Goal: Navigation & Orientation: Find specific page/section

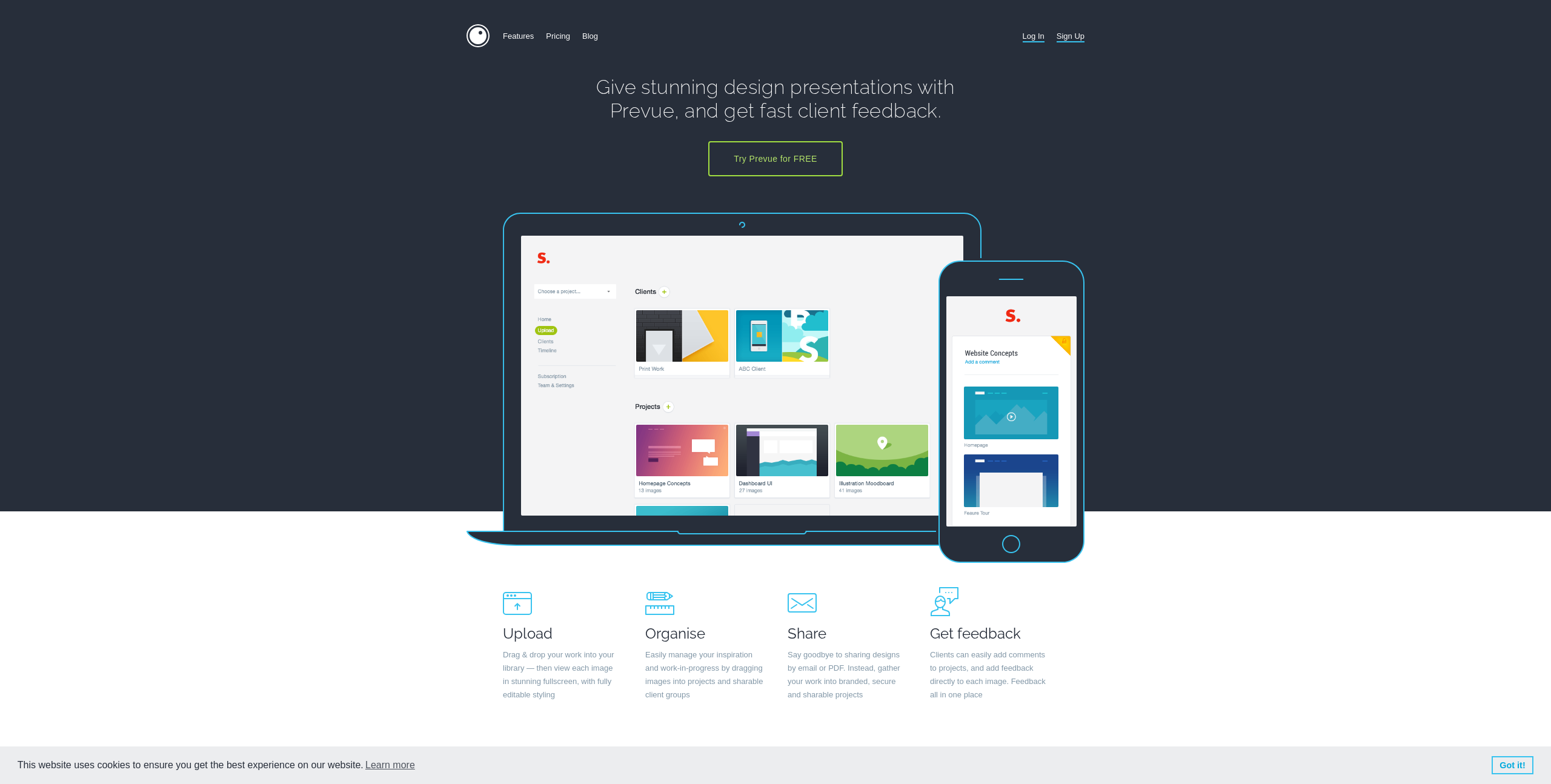
type input "[PERSON_NAME][EMAIL_ADDRESS][DOMAIN_NAME]"
click at [1032, 40] on link "Log In" at bounding box center [1034, 36] width 22 height 24
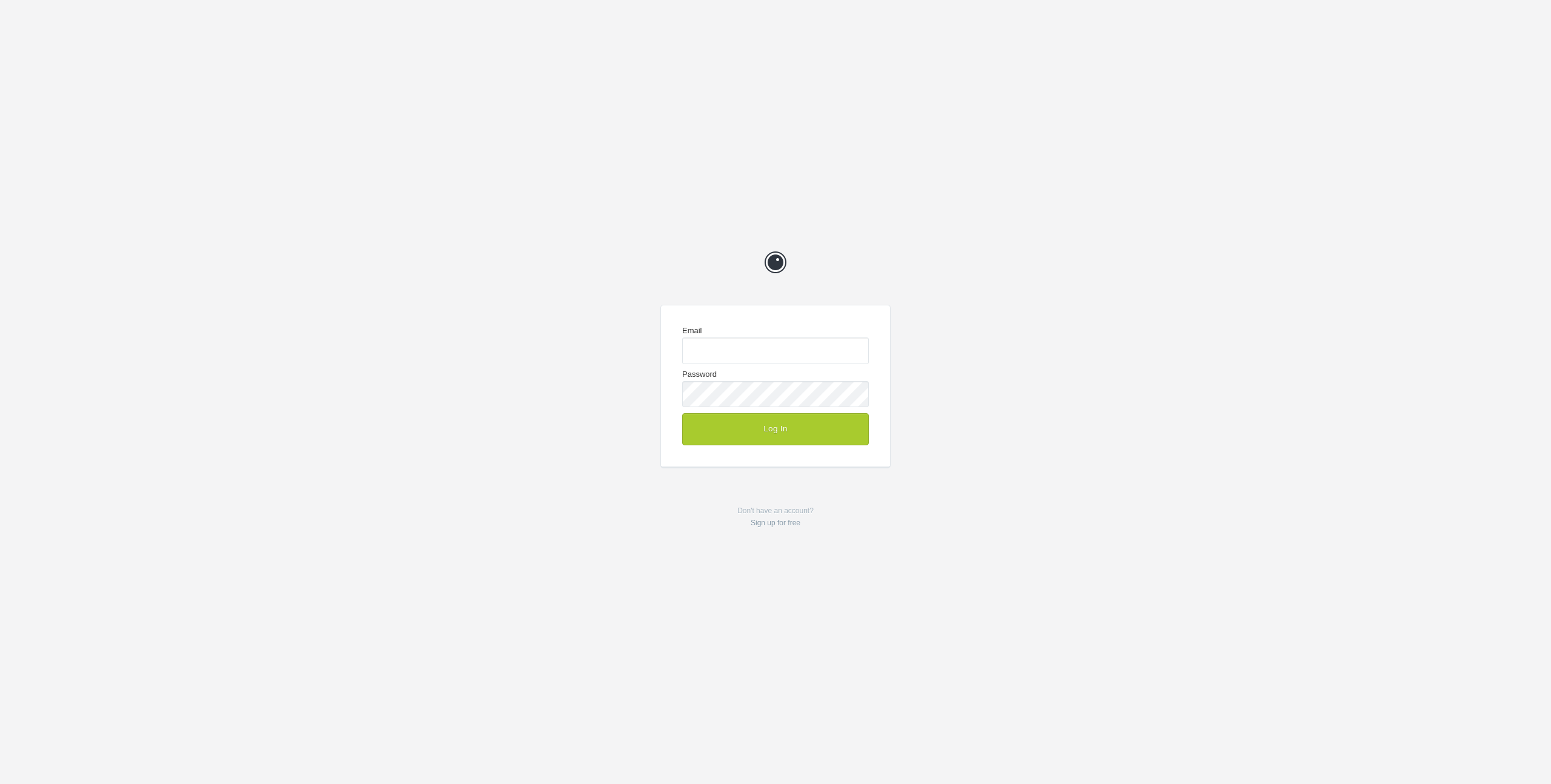
type input "josh@the-medium.net"
click at [780, 418] on button "Log In" at bounding box center [776, 429] width 187 height 32
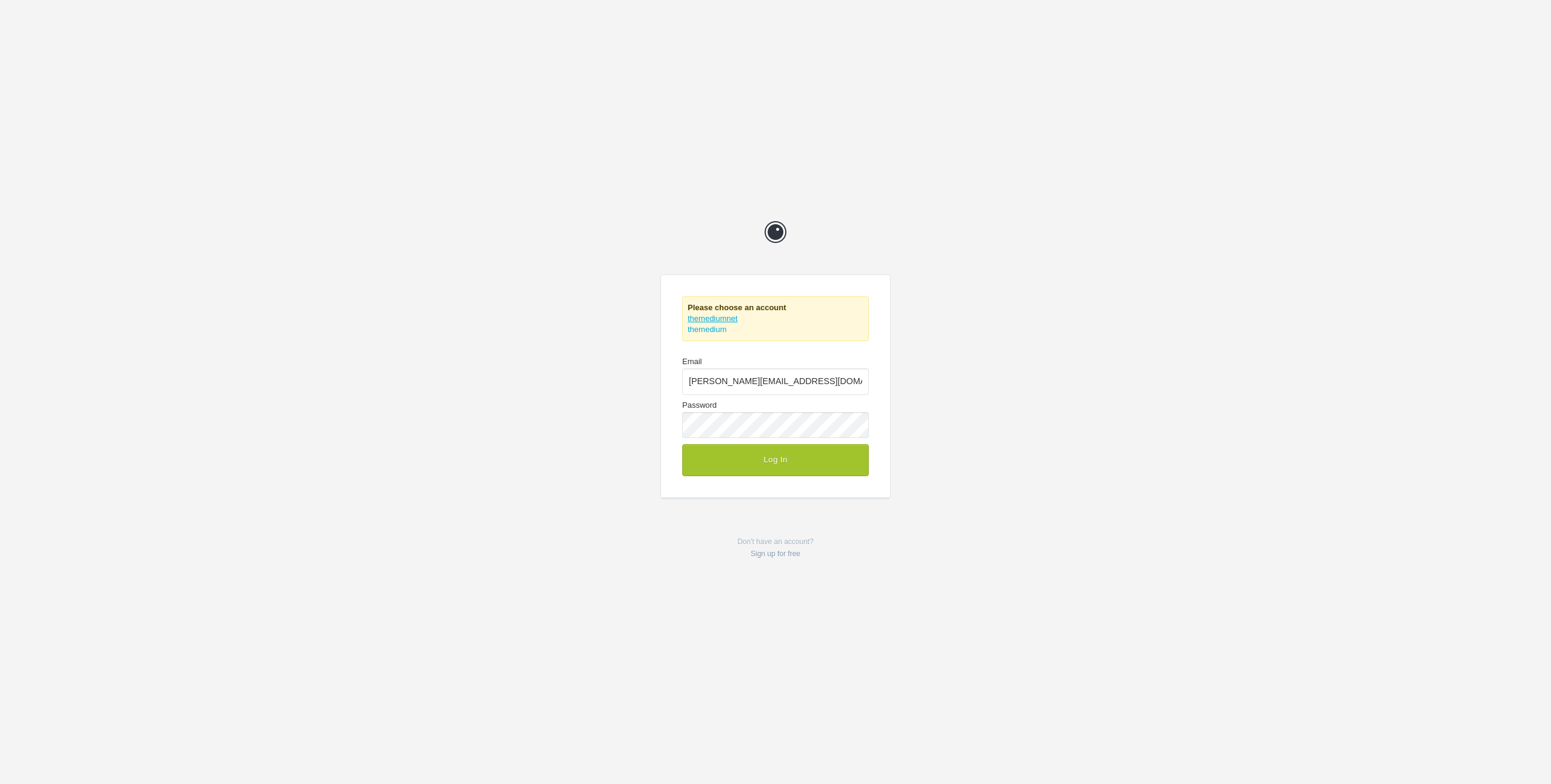
click at [730, 316] on link "themediumnet" at bounding box center [713, 318] width 50 height 9
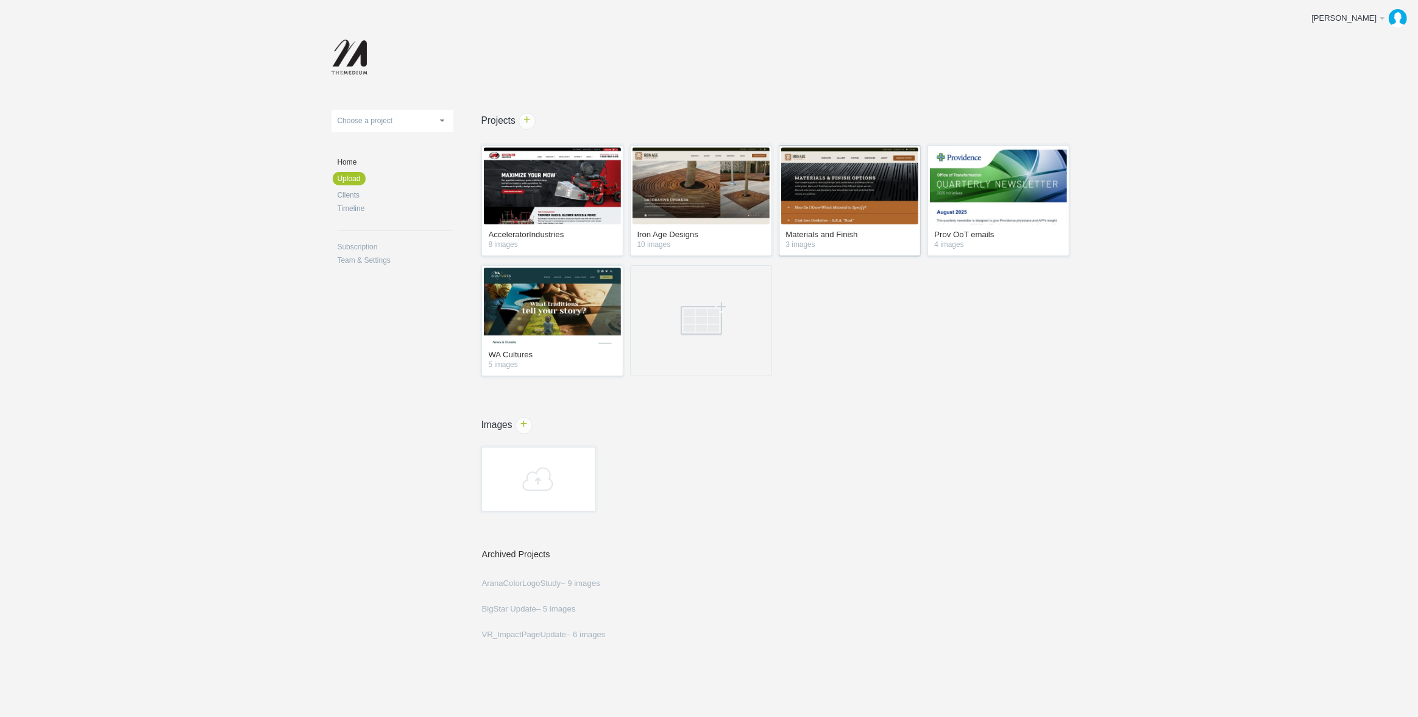
click at [849, 203] on img at bounding box center [849, 186] width 137 height 77
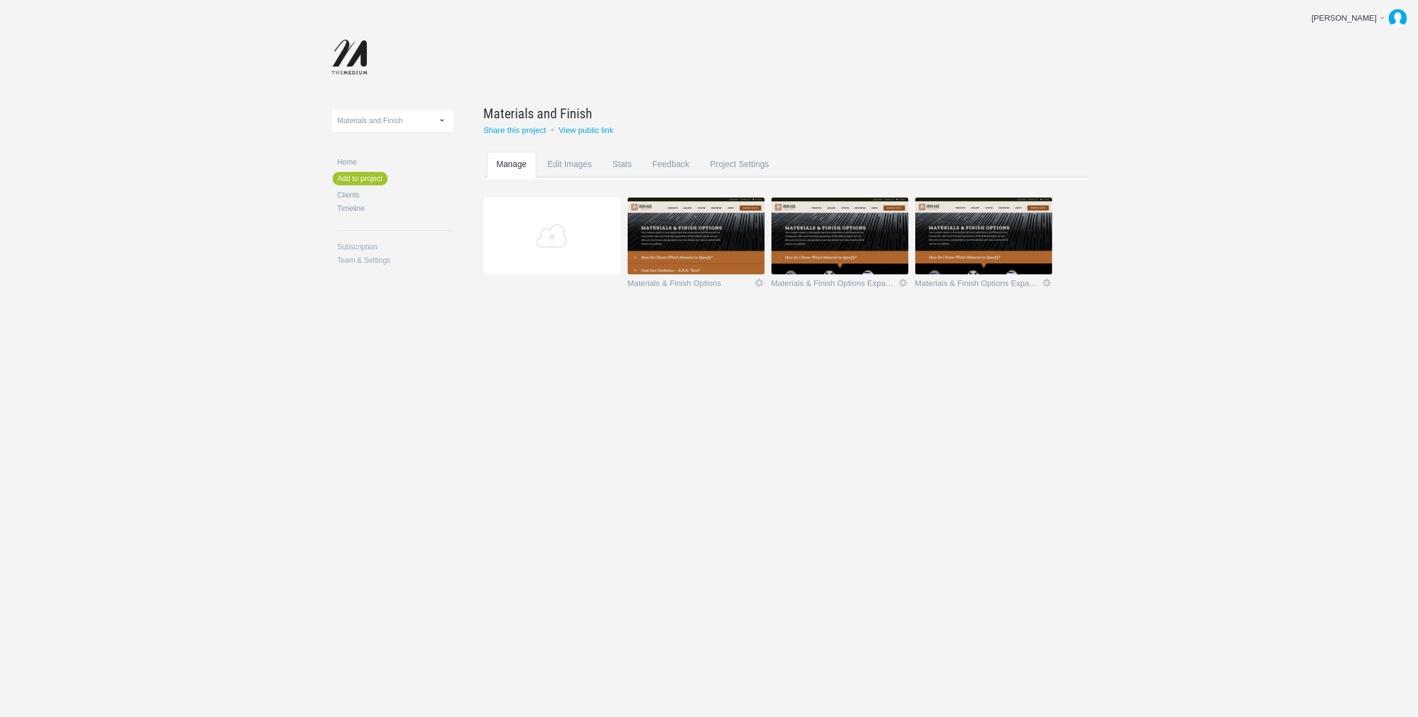
click at [705, 254] on img at bounding box center [696, 235] width 137 height 77
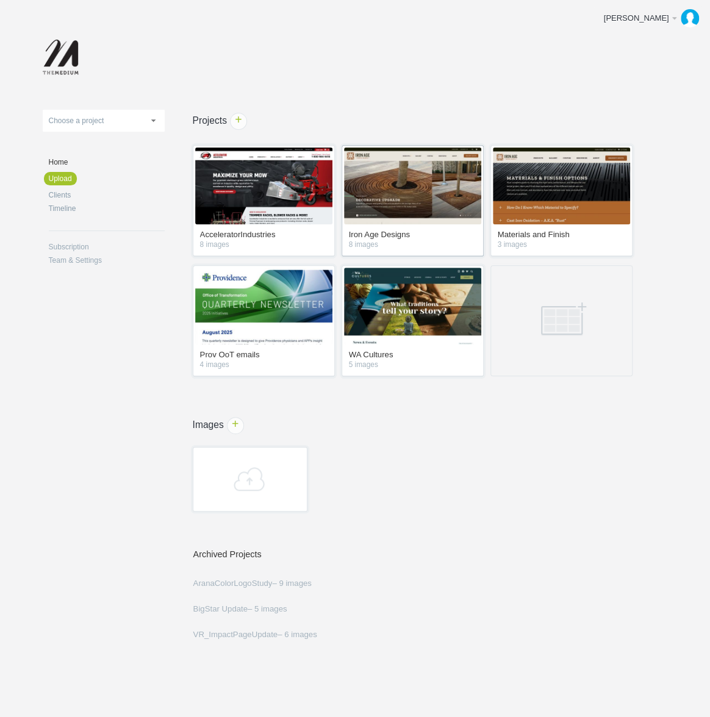
click at [412, 195] on img at bounding box center [412, 186] width 137 height 77
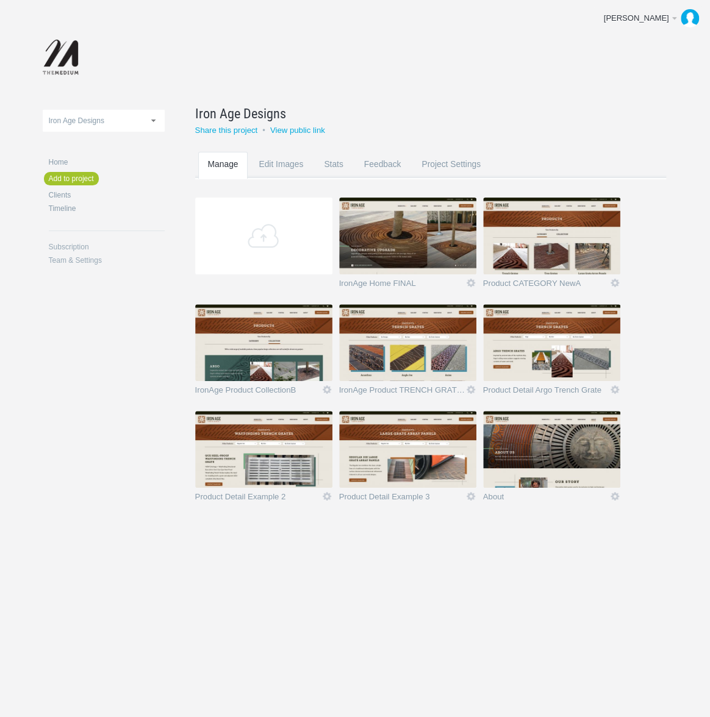
click at [461, 244] on img at bounding box center [407, 235] width 137 height 77
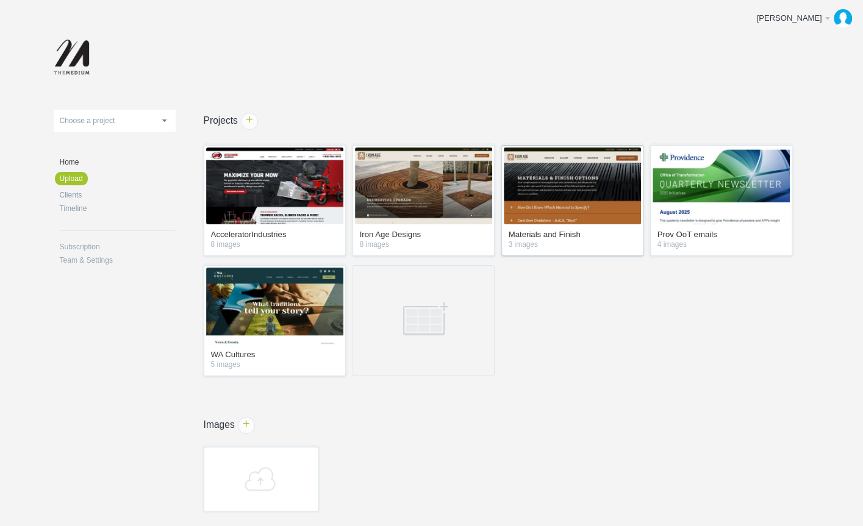
click at [616, 207] on img at bounding box center [572, 186] width 137 height 77
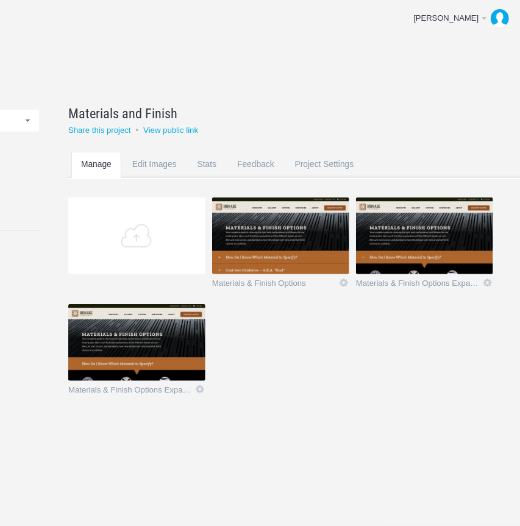
scroll to position [0, 84]
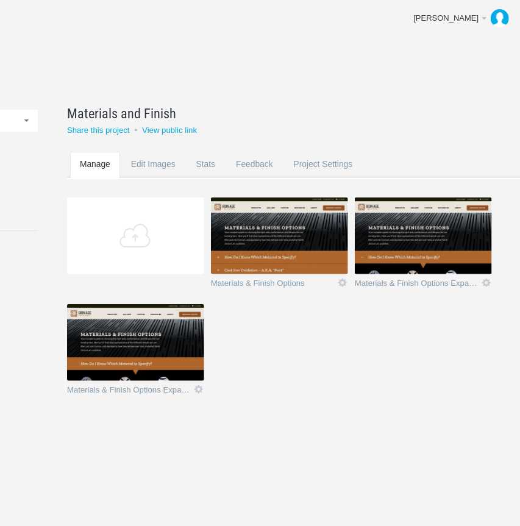
click at [283, 246] on img at bounding box center [279, 235] width 137 height 77
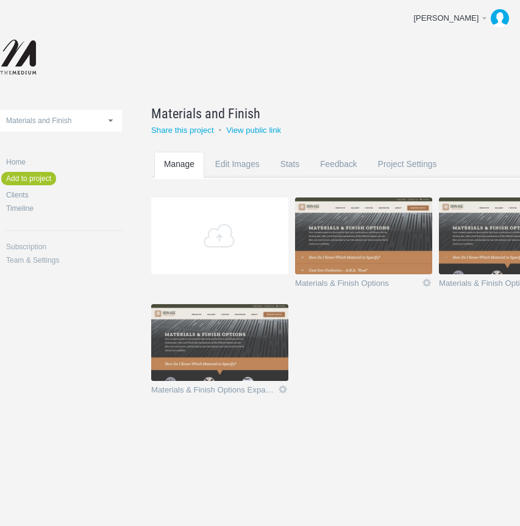
scroll to position [0, 84]
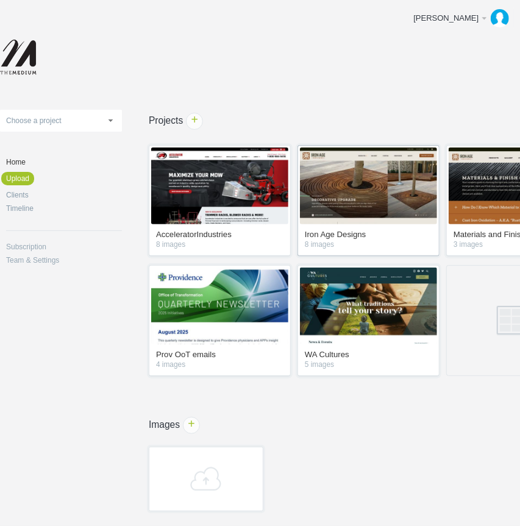
click at [353, 164] on img at bounding box center [368, 186] width 137 height 77
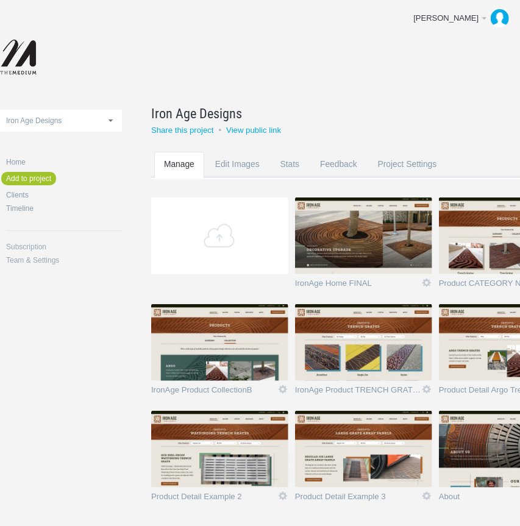
click at [352, 231] on img at bounding box center [363, 235] width 137 height 77
